Goal: Transaction & Acquisition: Obtain resource

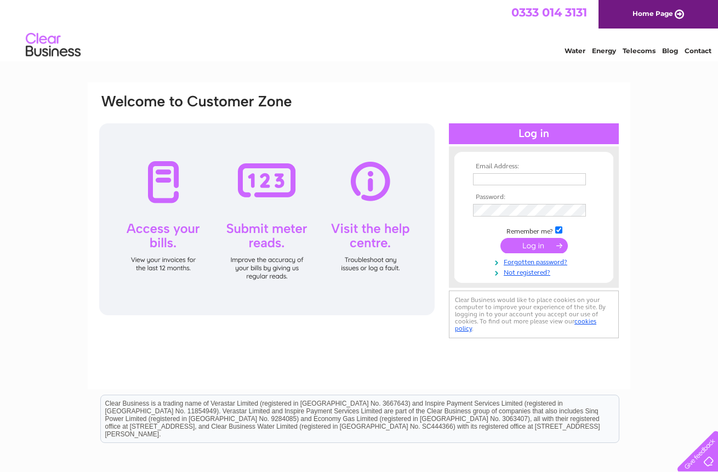
click at [540, 244] on input "submit" at bounding box center [533, 245] width 67 height 15
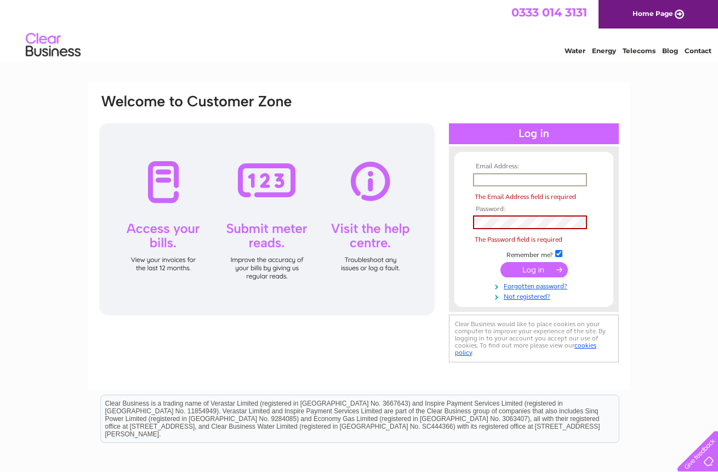
type input "[EMAIL_ADDRESS][DOMAIN_NAME]"
click at [534, 262] on input "submit" at bounding box center [533, 269] width 67 height 15
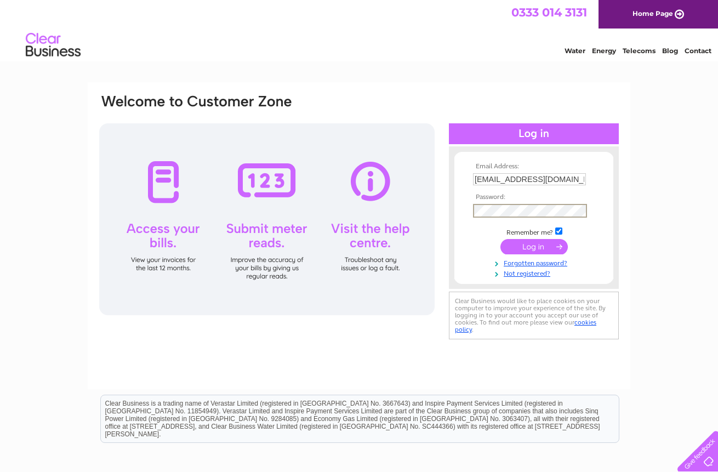
click at [521, 244] on input "submit" at bounding box center [533, 246] width 67 height 15
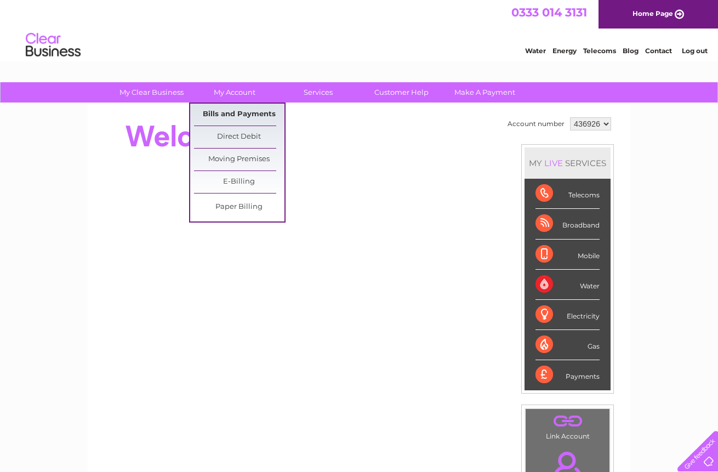
click at [248, 109] on link "Bills and Payments" at bounding box center [239, 115] width 90 height 22
click at [240, 117] on link "Bills and Payments" at bounding box center [239, 115] width 90 height 22
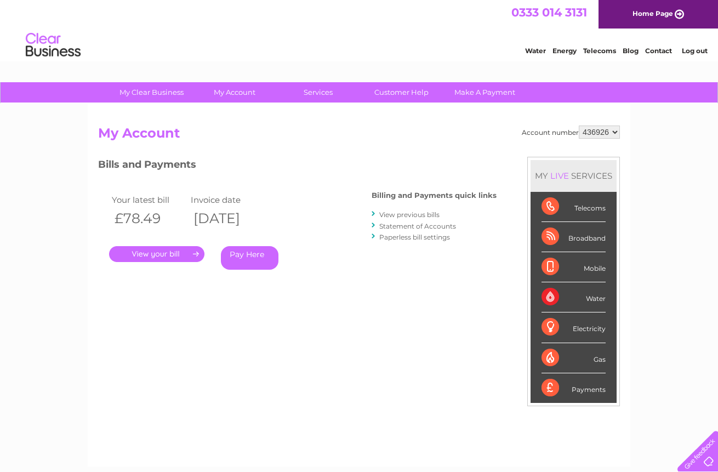
click at [174, 253] on link "." at bounding box center [156, 254] width 95 height 16
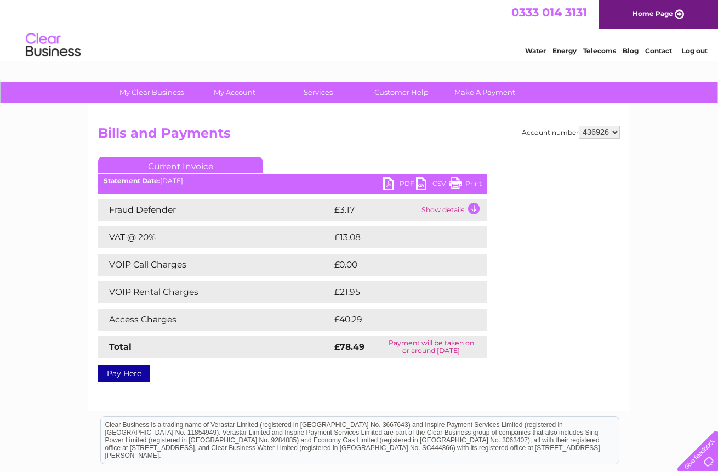
click at [389, 186] on link "PDF" at bounding box center [399, 185] width 33 height 16
